Goal: Check status: Check status

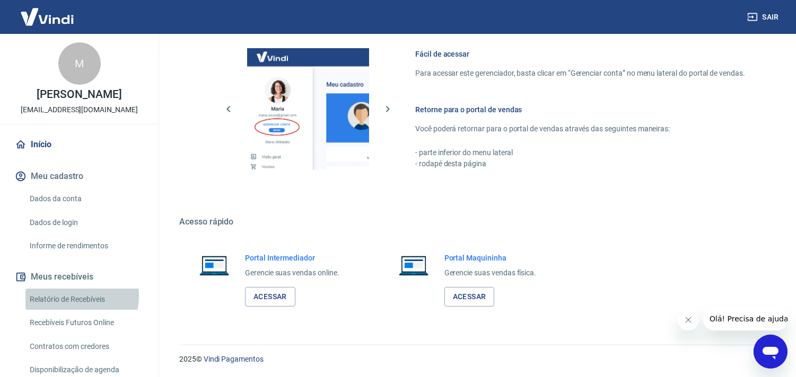
click at [69, 295] on link "Relatório de Recebíveis" at bounding box center [85, 300] width 120 height 22
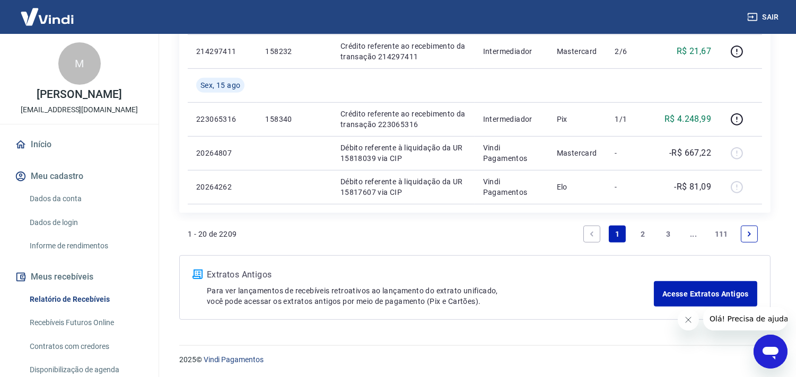
scroll to position [913, 0]
click at [639, 227] on link "2" at bounding box center [642, 233] width 17 height 17
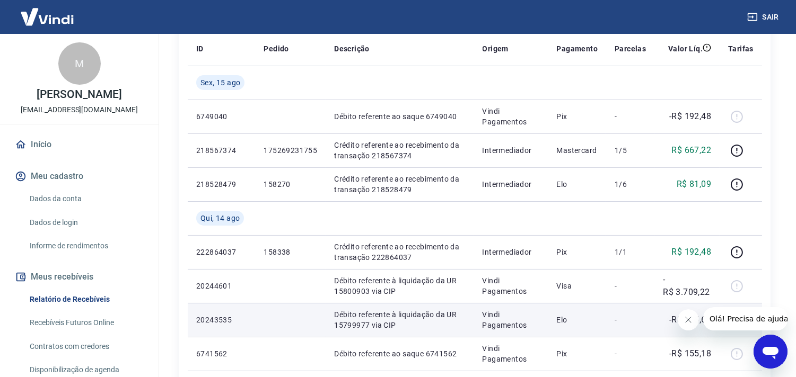
scroll to position [176, 0]
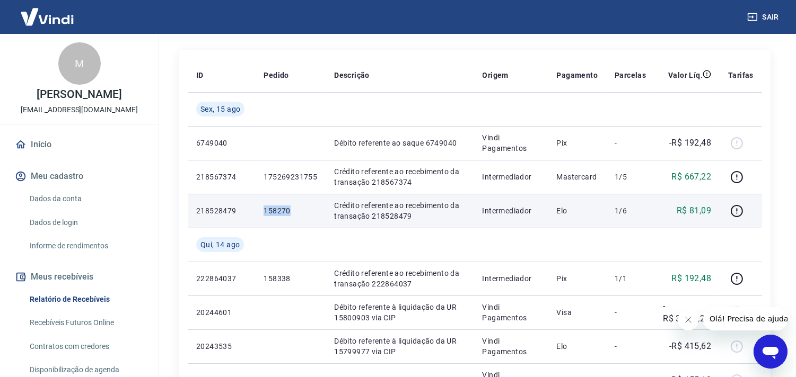
drag, startPoint x: 265, startPoint y: 213, endPoint x: 288, endPoint y: 212, distance: 23.3
click at [288, 212] on p "158270" at bounding box center [290, 211] width 54 height 11
copy p "158270"
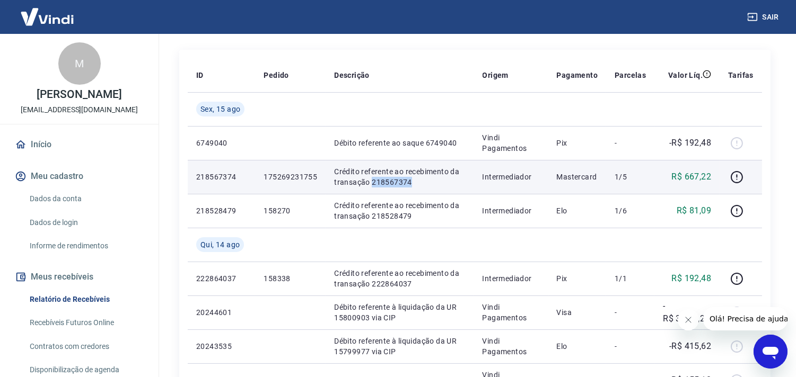
drag, startPoint x: 369, startPoint y: 181, endPoint x: 412, endPoint y: 179, distance: 43.0
click at [412, 179] on p "Crédito referente ao recebimento da transação 218567374" at bounding box center [399, 176] width 131 height 21
copy p "218567374"
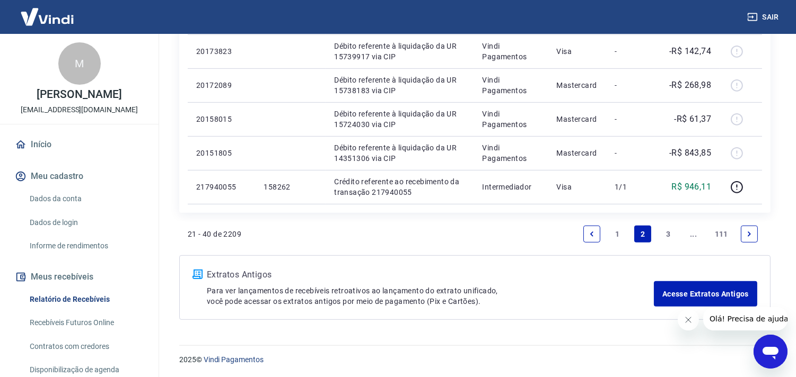
scroll to position [880, 0]
drag, startPoint x: 616, startPoint y: 231, endPoint x: 342, endPoint y: 256, distance: 274.7
click at [616, 231] on link "1" at bounding box center [616, 233] width 17 height 17
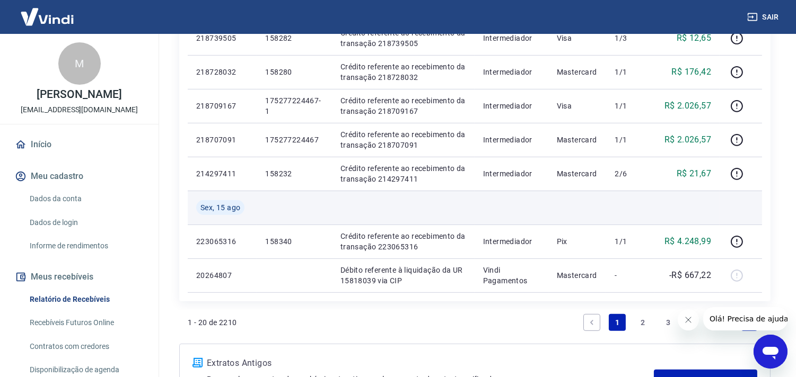
scroll to position [913, 0]
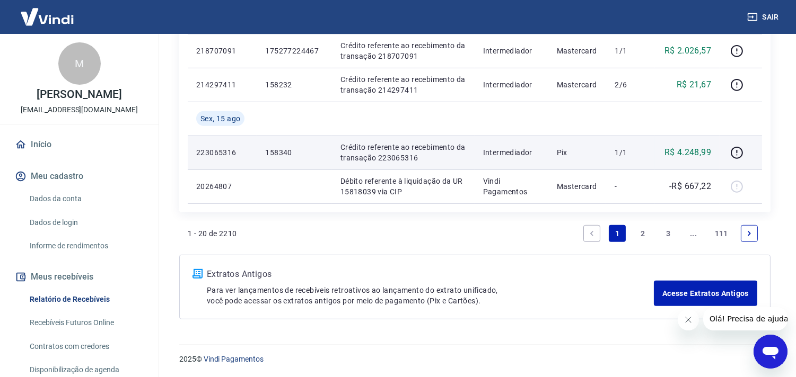
click at [284, 155] on p "158340" at bounding box center [294, 152] width 58 height 11
copy p "158340"
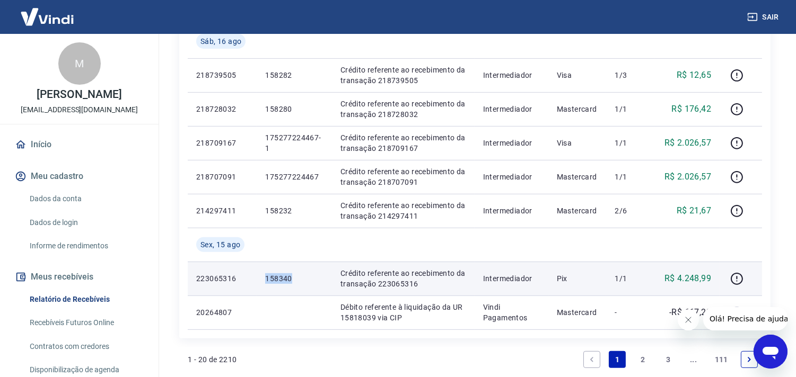
scroll to position [737, 0]
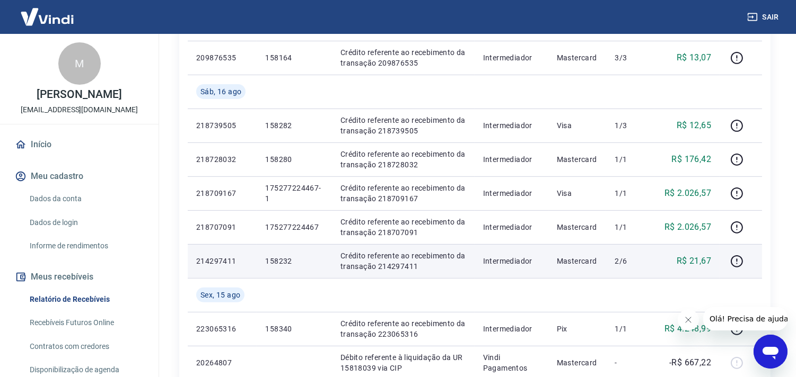
click at [277, 261] on p "158232" at bounding box center [294, 261] width 58 height 11
copy p "158232"
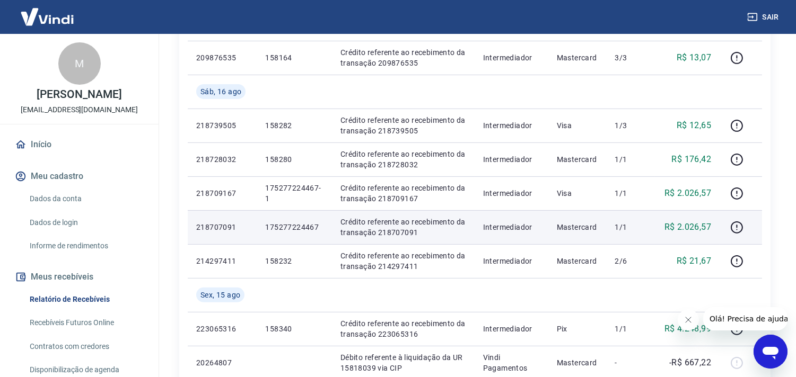
click at [395, 232] on p "Crédito referente ao recebimento da transação 218707091" at bounding box center [403, 227] width 126 height 21
copy p "218707091"
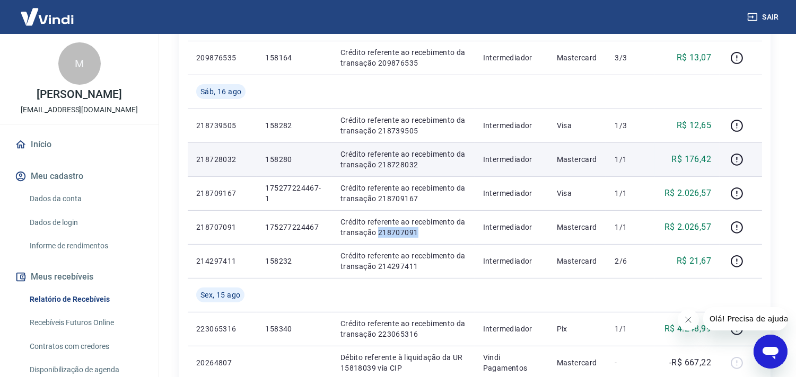
click at [276, 160] on p "158280" at bounding box center [294, 159] width 58 height 11
copy p "158280"
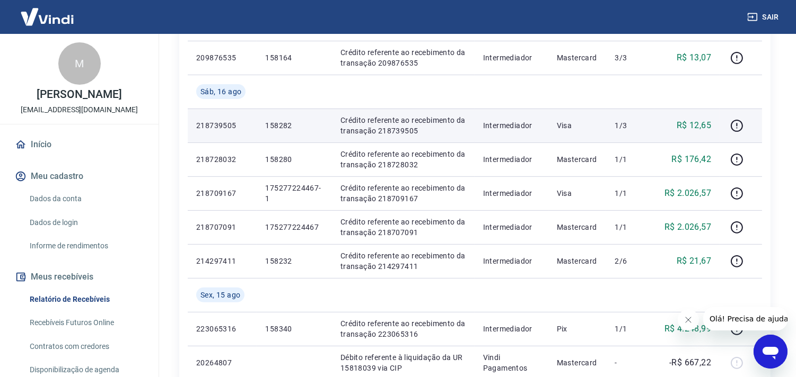
click at [276, 122] on p "158282" at bounding box center [294, 125] width 58 height 11
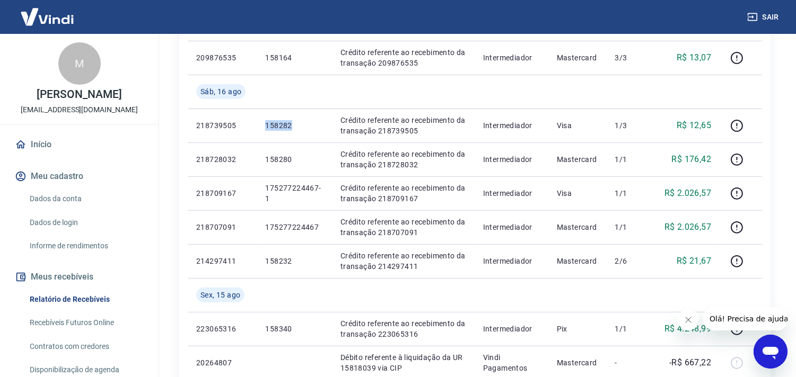
copy p "158282"
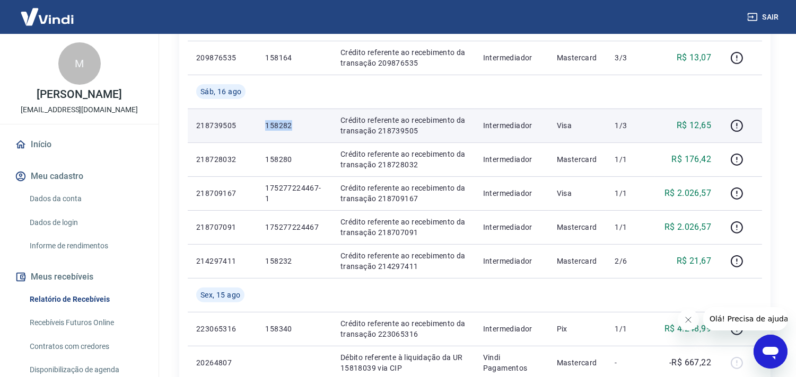
copy p "158282"
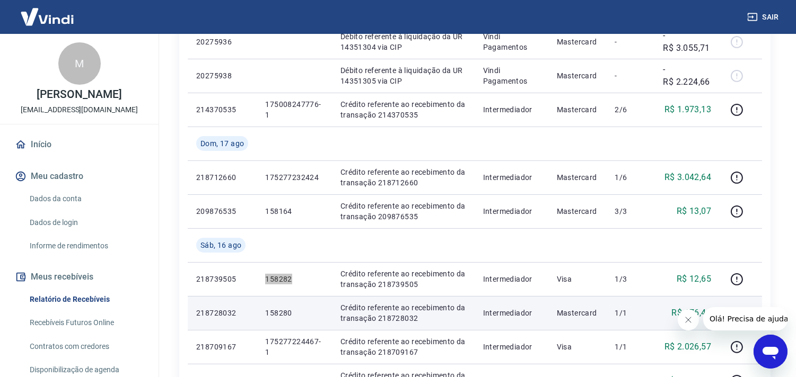
scroll to position [560, 0]
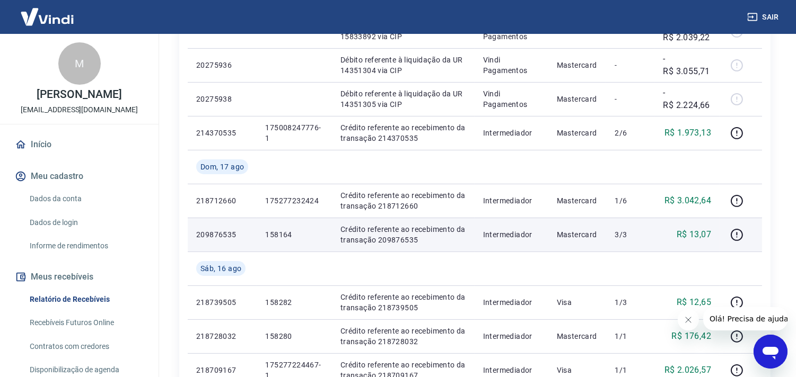
click at [271, 233] on p "158164" at bounding box center [294, 234] width 58 height 11
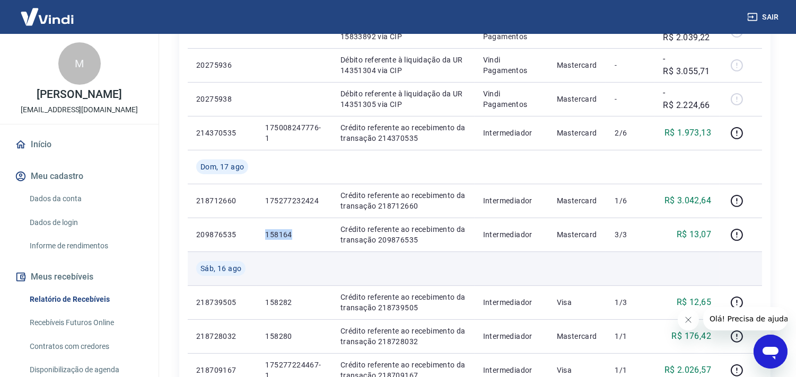
copy p "158164"
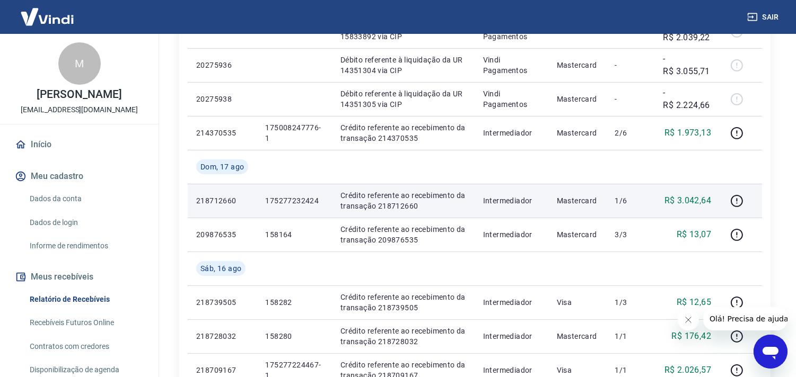
click at [393, 207] on p "Crédito referente ao recebimento da transação 218712660" at bounding box center [403, 200] width 126 height 21
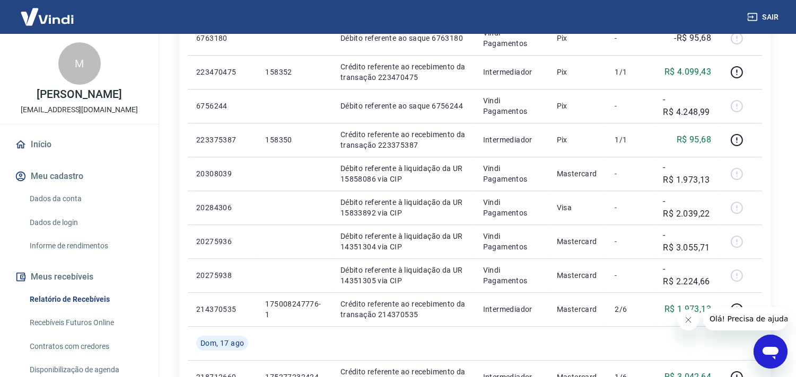
scroll to position [442, 0]
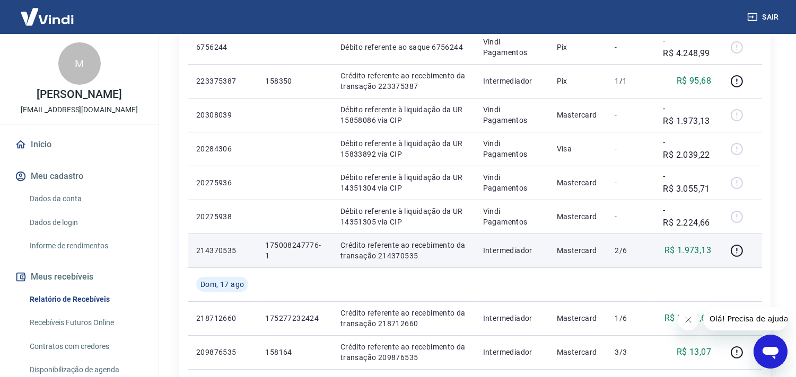
click at [383, 255] on p "Crédito referente ao recebimento da transação 214370535" at bounding box center [403, 250] width 126 height 21
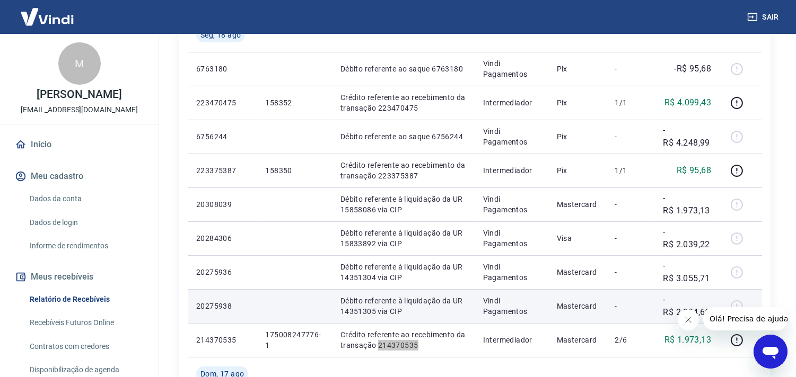
scroll to position [324, 0]
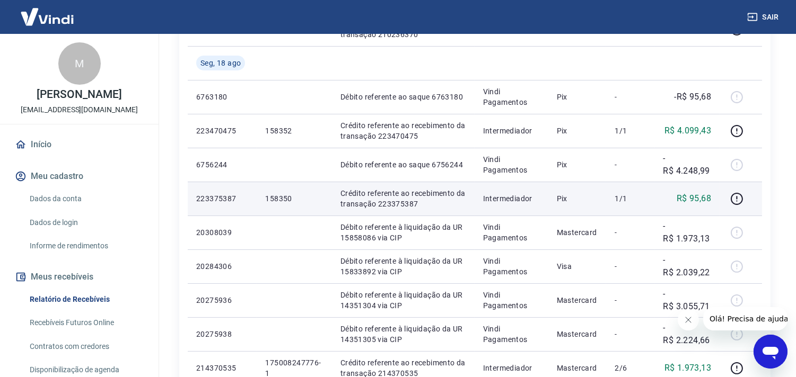
click at [273, 199] on p "158350" at bounding box center [294, 198] width 58 height 11
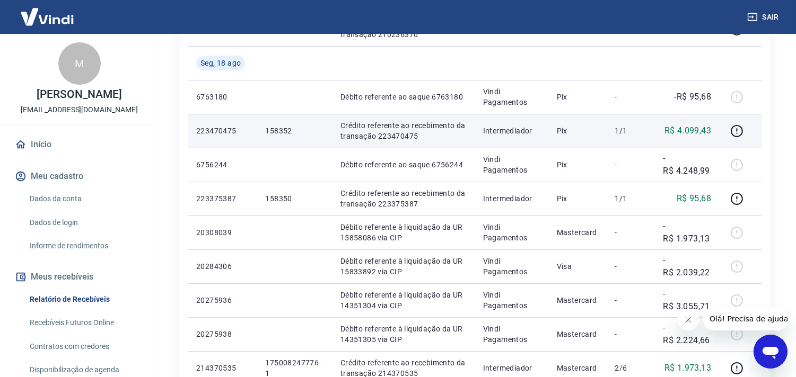
click at [273, 126] on p "158352" at bounding box center [294, 131] width 58 height 11
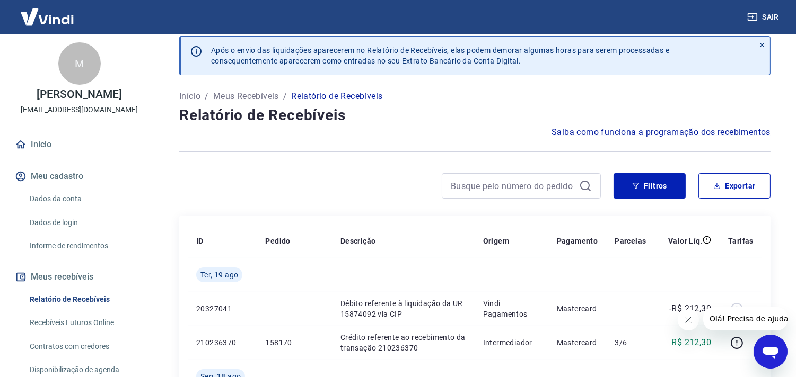
scroll to position [0, 0]
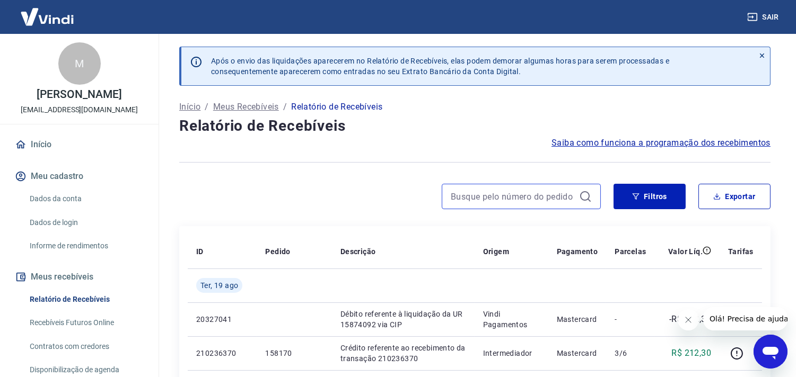
click at [538, 192] on input at bounding box center [513, 197] width 124 height 16
paste input "158282"
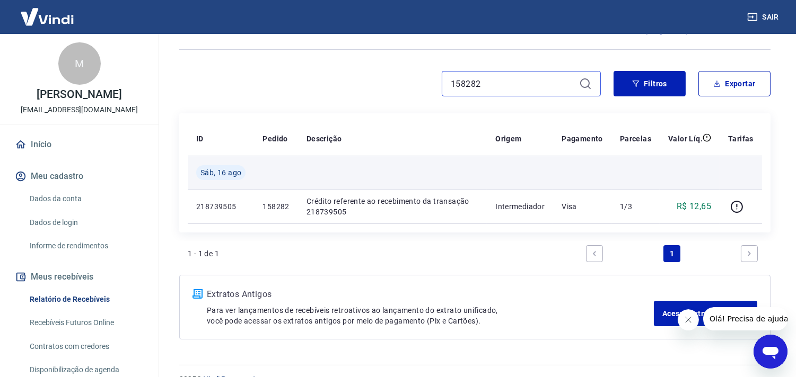
scroll to position [118, 0]
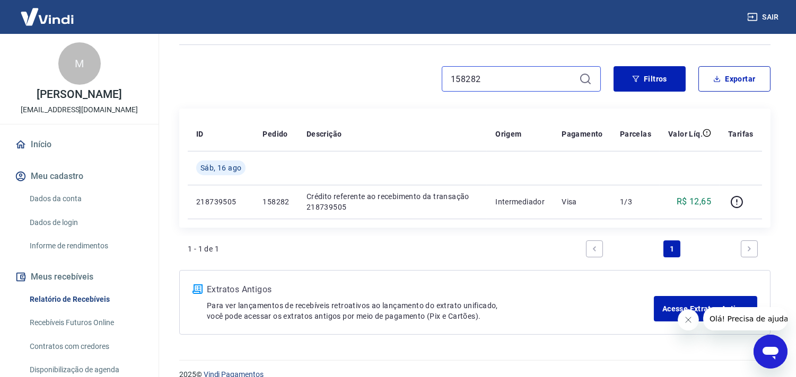
type input "158282"
